Goal: Task Accomplishment & Management: Use online tool/utility

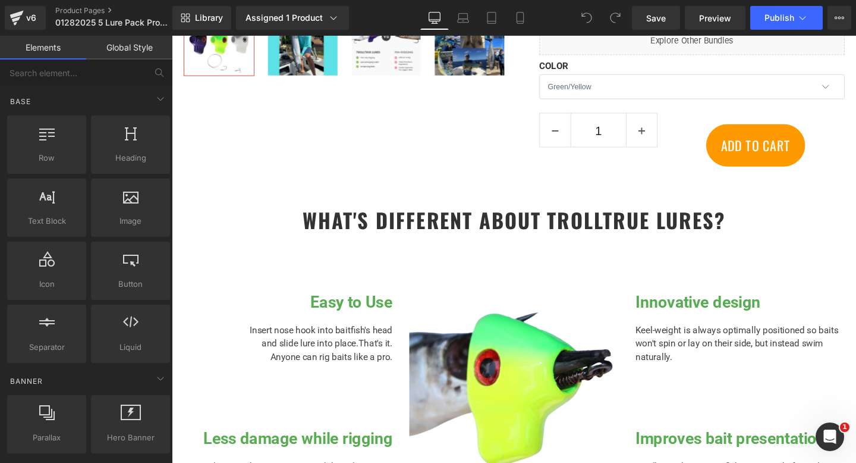
scroll to position [521, 0]
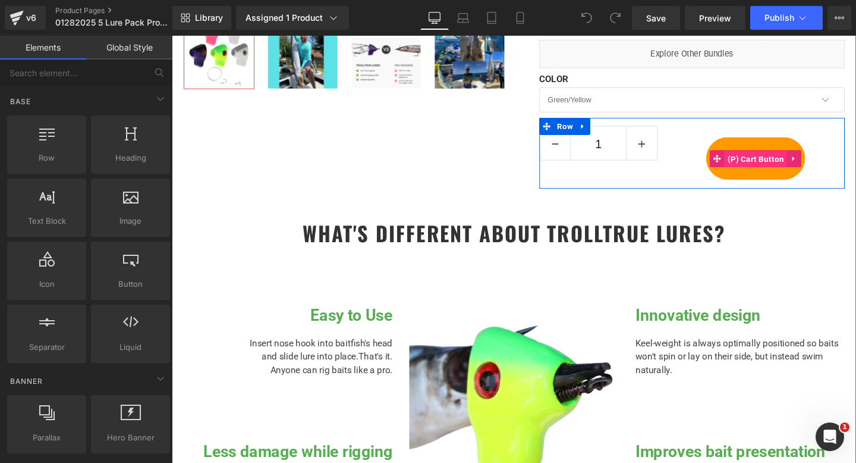
click at [787, 165] on span "(P) Cart Button" at bounding box center [785, 165] width 65 height 18
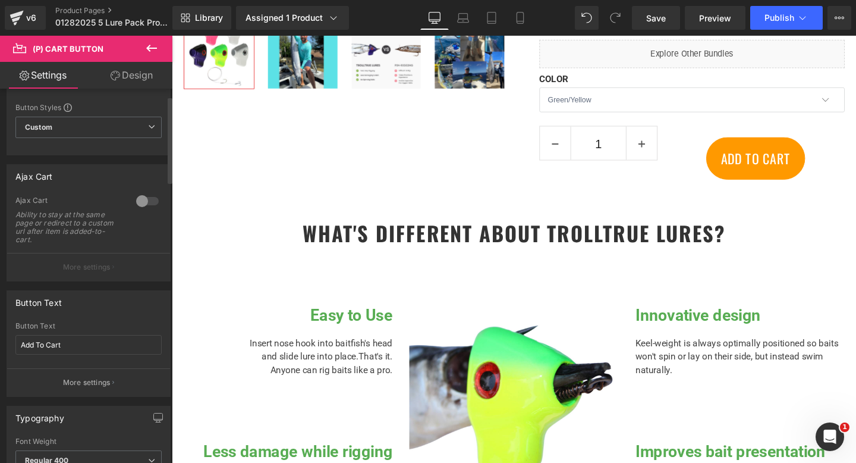
scroll to position [31, 0]
click at [74, 380] on p "More settings" at bounding box center [87, 381] width 48 height 11
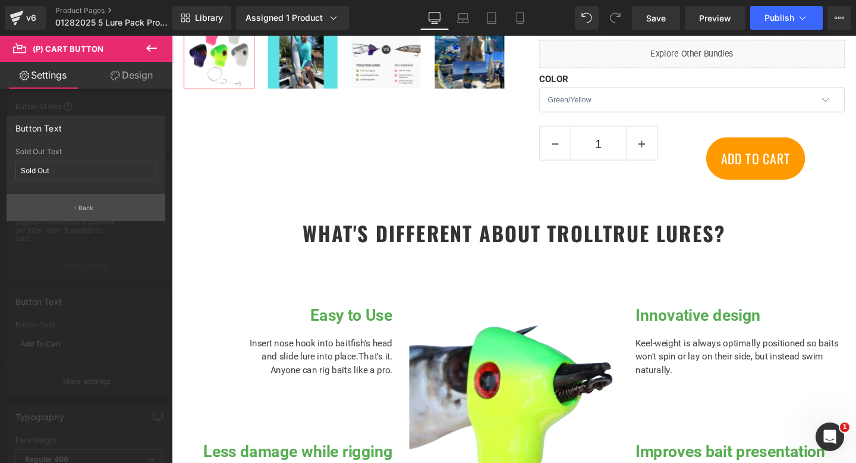
click at [77, 210] on button "Back" at bounding box center [86, 207] width 159 height 27
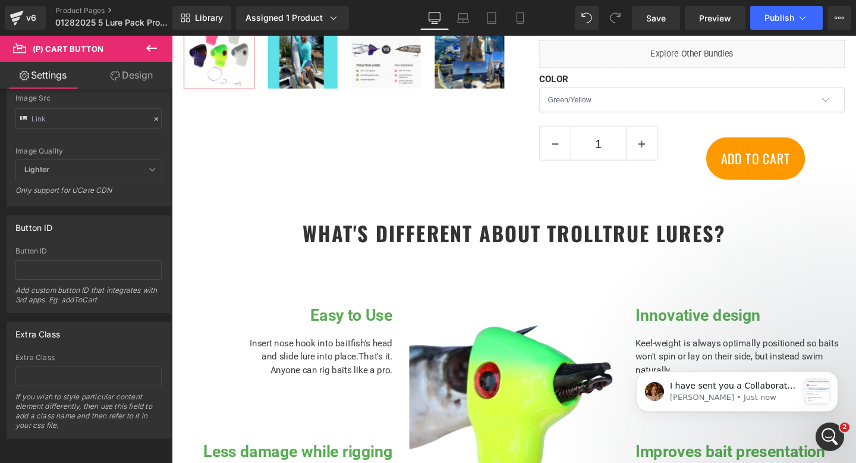
scroll to position [0, 0]
click at [738, 380] on p "I have sent you a Collaborator invitation. Please help me accept it. You should…" at bounding box center [734, 386] width 128 height 12
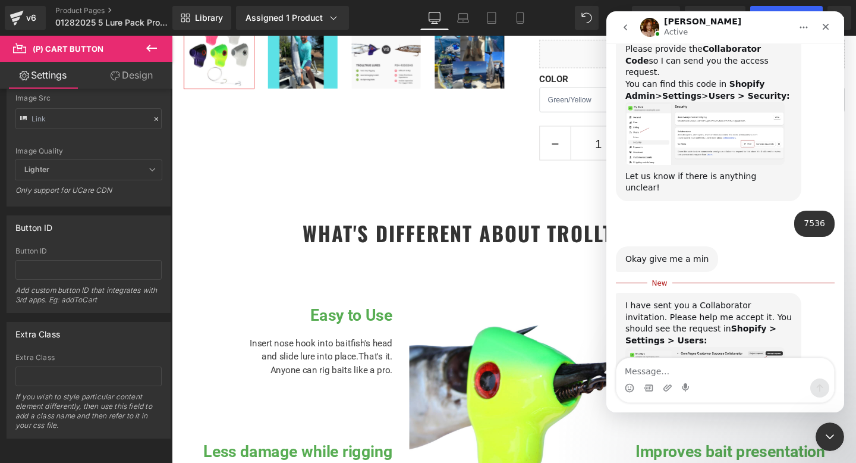
scroll to position [696, 0]
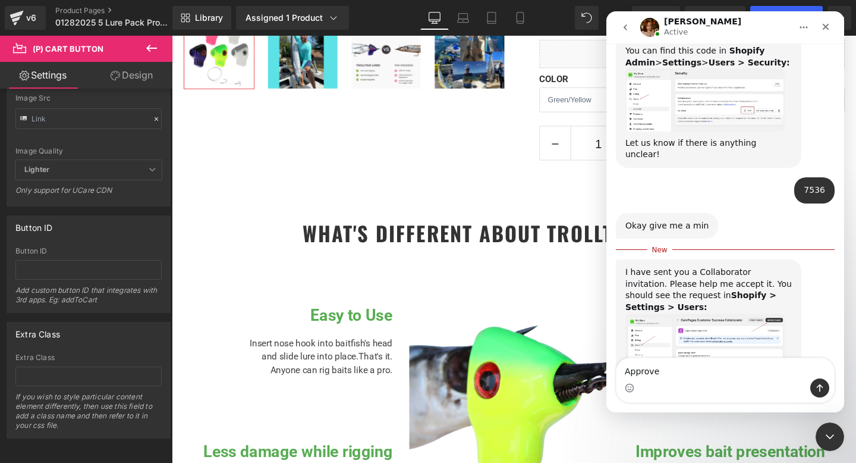
type textarea "Approved"
